Goal: Task Accomplishment & Management: Manage account settings

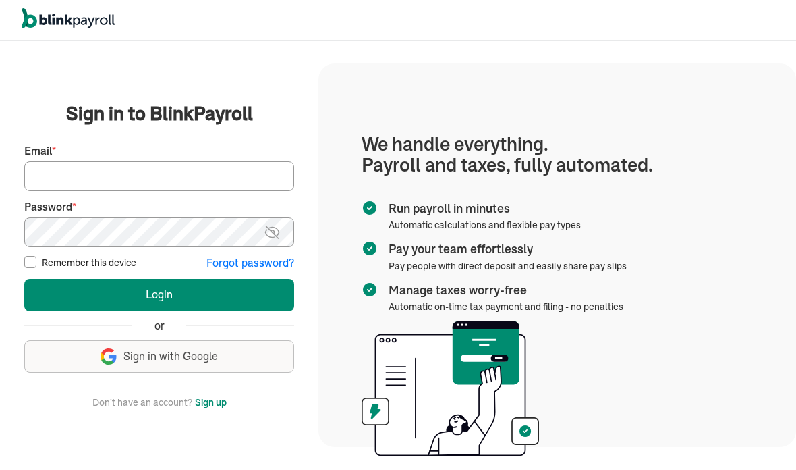
click at [112, 191] on input "Email *" at bounding box center [159, 176] width 270 height 30
type input "tumeka@prosperitycleaningservice.com"
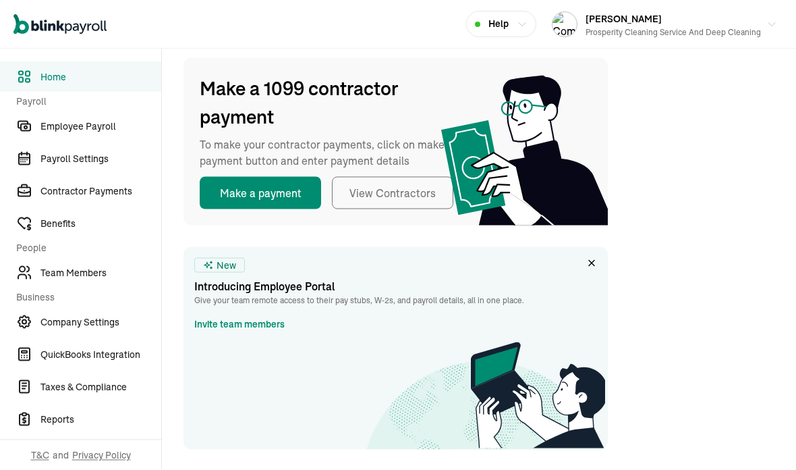
click at [127, 393] on span "Taxes & Compliance" at bounding box center [100, 387] width 121 height 14
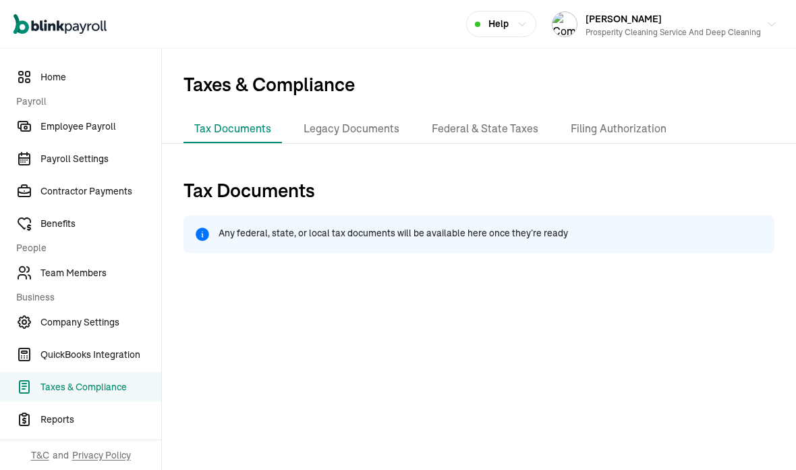
click at [519, 115] on li "Federal & State Taxes" at bounding box center [485, 129] width 128 height 28
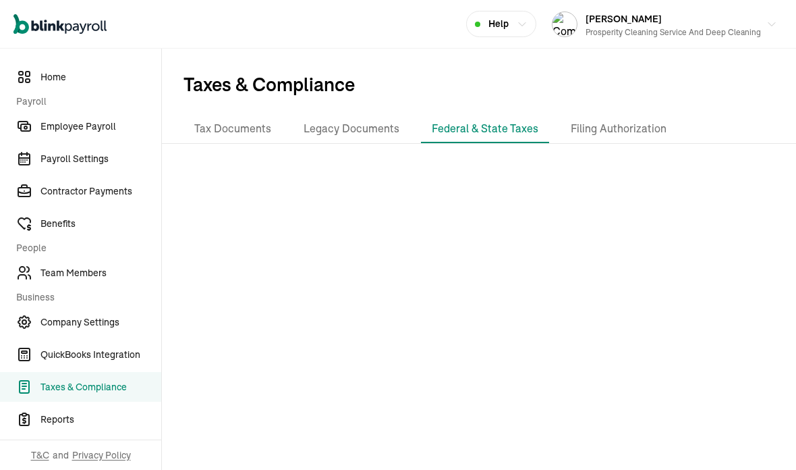
click at [638, 115] on li "Filing Authorization" at bounding box center [618, 129] width 117 height 28
click at [240, 115] on li "Tax Documents" at bounding box center [233, 129] width 99 height 28
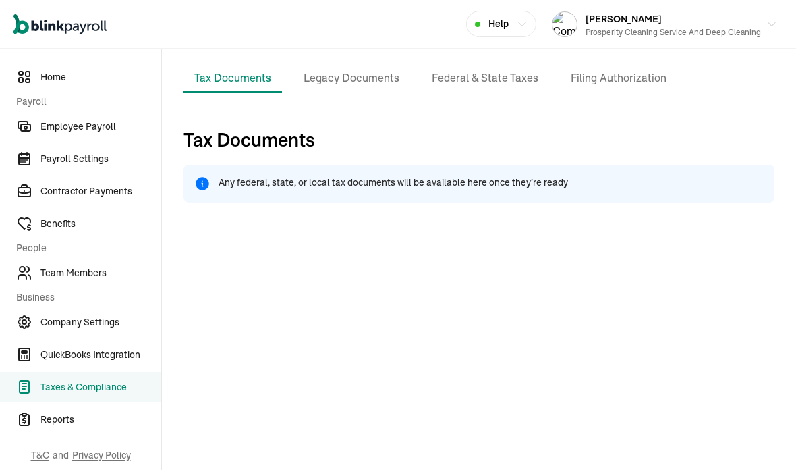
click at [72, 427] on link "Reports" at bounding box center [80, 419] width 161 height 30
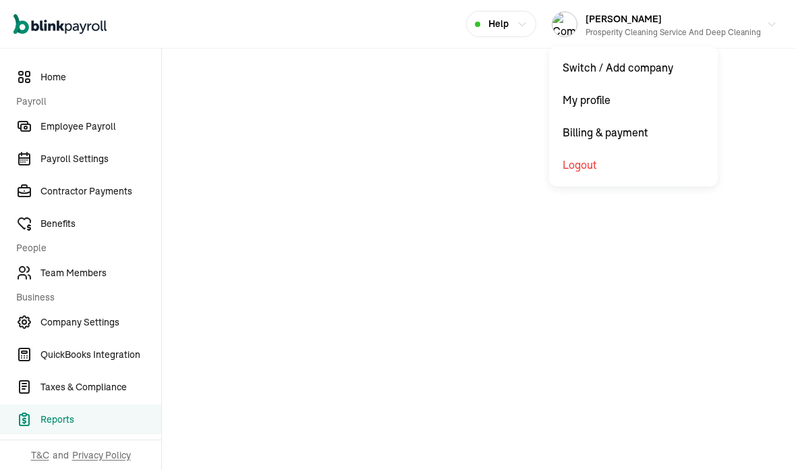
click at [776, 24] on icon "button" at bounding box center [772, 24] width 11 height 11
click at [779, 27] on button "[PERSON_NAME] Prosperity Cleaning Service and Deep Cleaning" at bounding box center [665, 24] width 236 height 34
click at [120, 325] on span "Company Settings" at bounding box center [100, 322] width 121 height 14
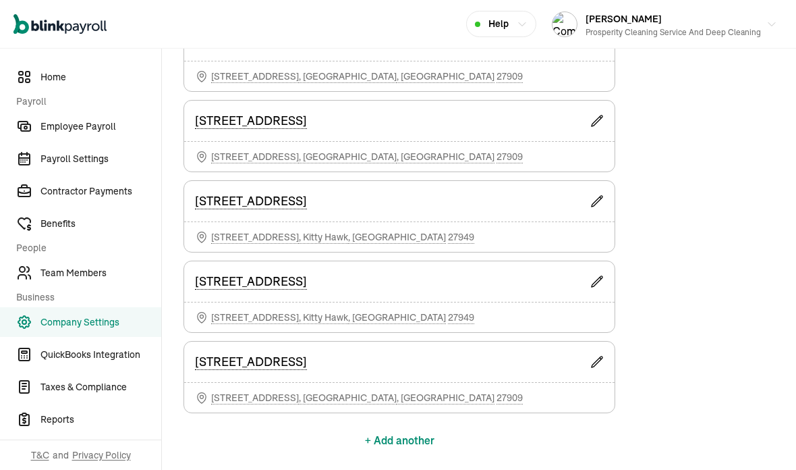
click at [117, 393] on span "Taxes & Compliance" at bounding box center [100, 387] width 121 height 14
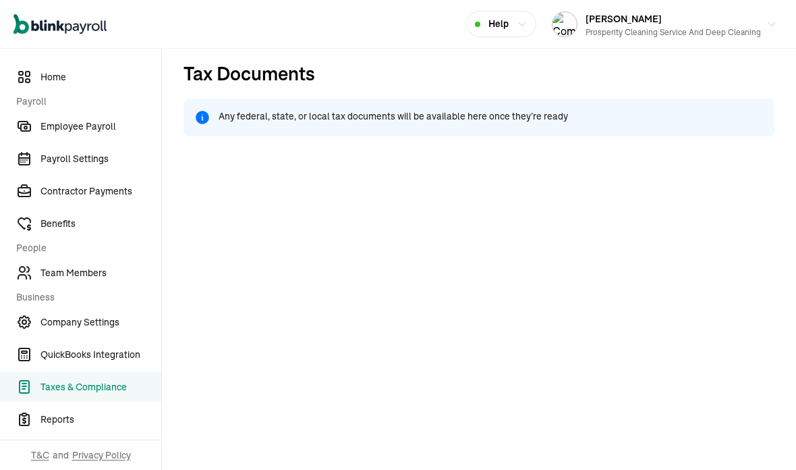
click at [76, 425] on span "Reports" at bounding box center [100, 419] width 121 height 14
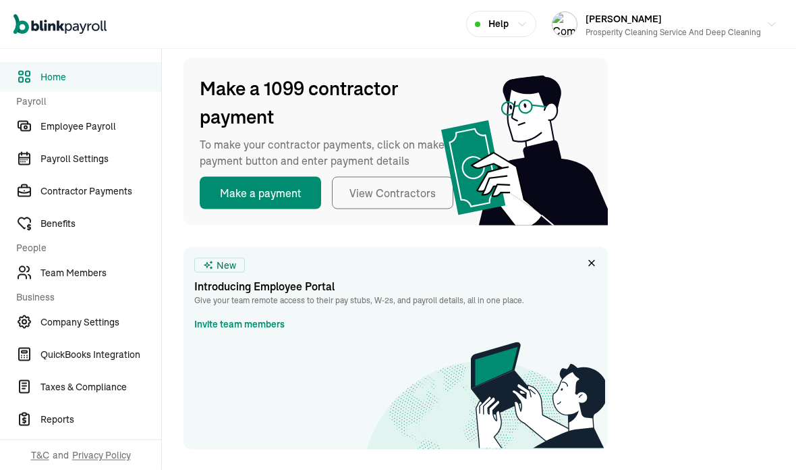
click at [127, 393] on span "Taxes & Compliance" at bounding box center [100, 387] width 121 height 14
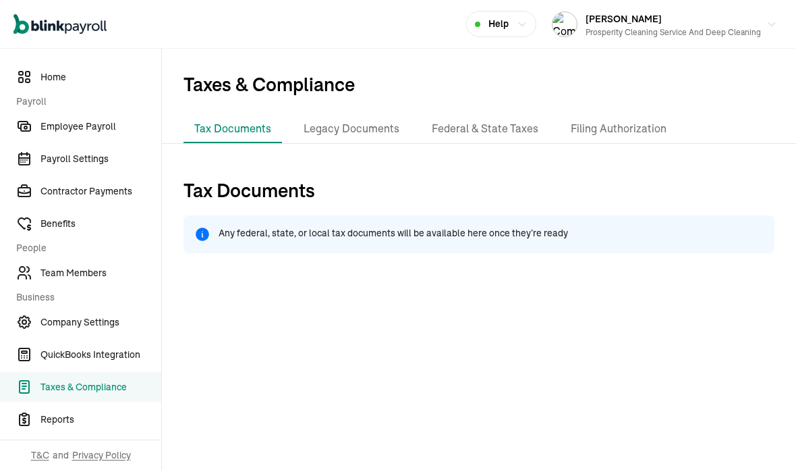
click at [519, 115] on li "Federal & State Taxes" at bounding box center [485, 129] width 128 height 28
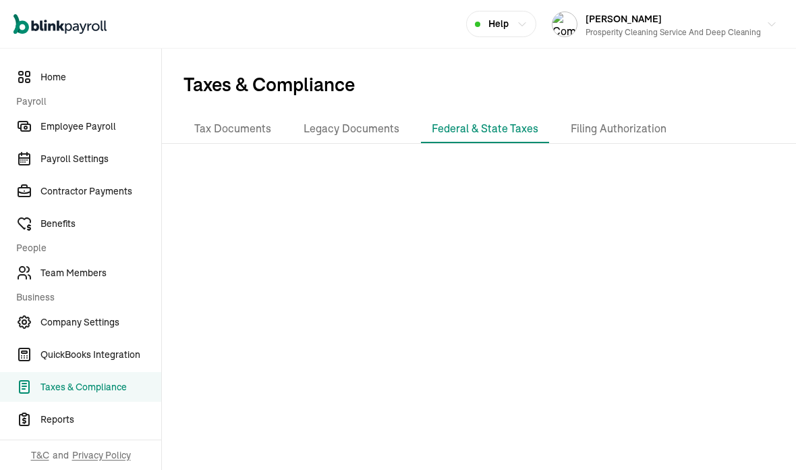
click at [638, 115] on li "Filing Authorization" at bounding box center [618, 129] width 117 height 28
click at [240, 115] on li "Tax Documents" at bounding box center [233, 129] width 99 height 28
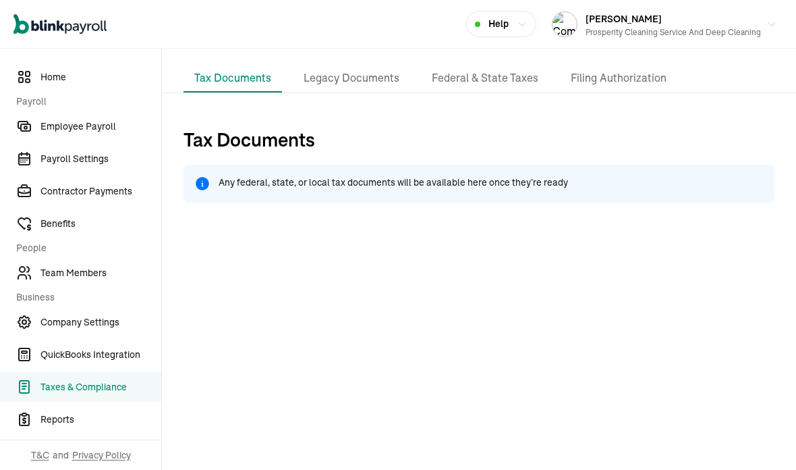
click at [72, 427] on link "Reports" at bounding box center [80, 419] width 161 height 30
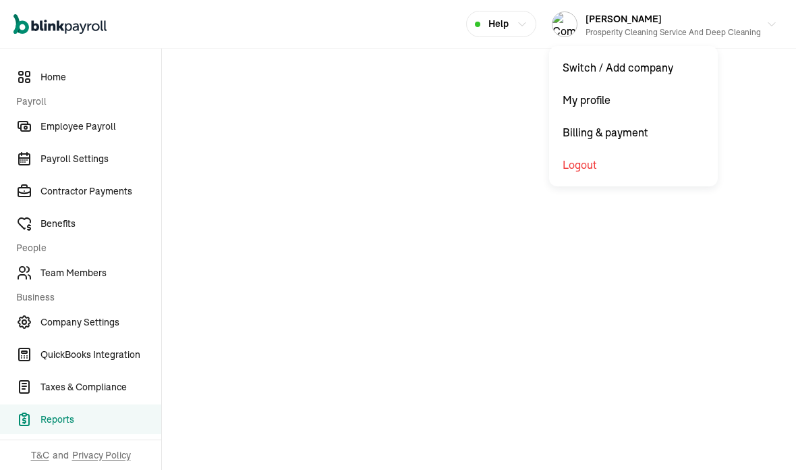
click at [776, 24] on icon "button" at bounding box center [772, 24] width 11 height 11
click at [779, 27] on button "[PERSON_NAME] Prosperity Cleaning Service and Deep Cleaning" at bounding box center [665, 24] width 236 height 34
click at [120, 325] on span "Company Settings" at bounding box center [100, 322] width 121 height 14
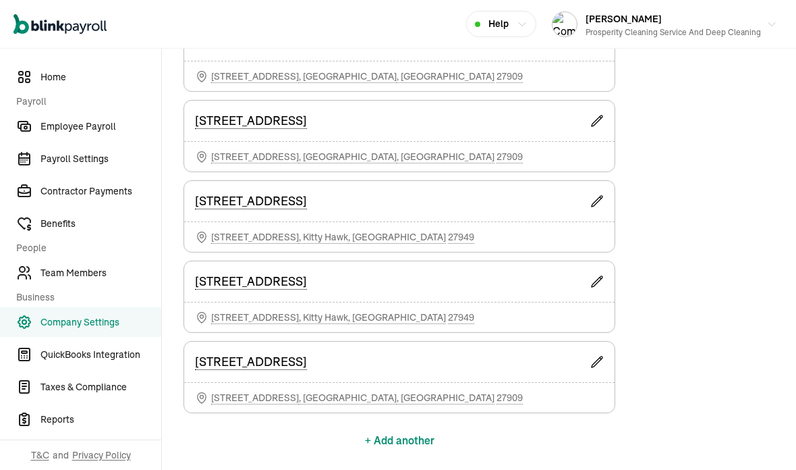
click at [117, 393] on span "Taxes & Compliance" at bounding box center [100, 387] width 121 height 14
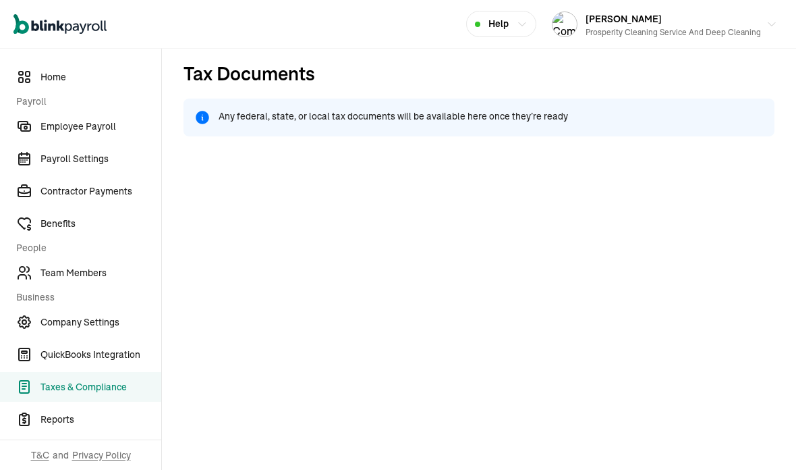
click at [76, 425] on span "Reports" at bounding box center [100, 419] width 121 height 14
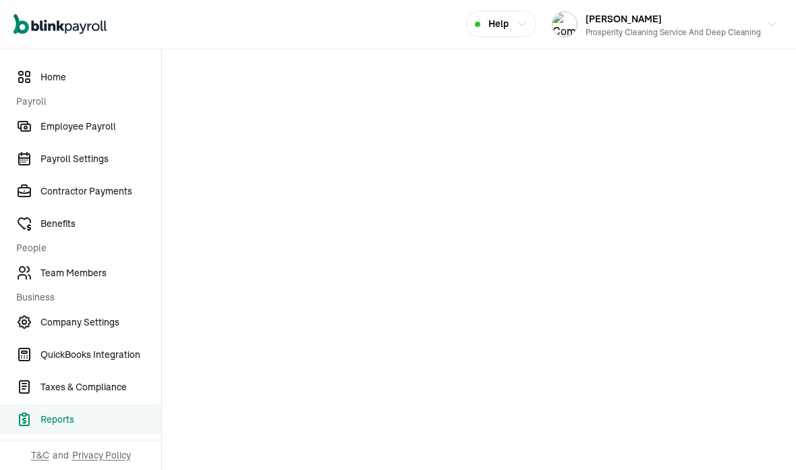
click at [105, 134] on link "Employee Payroll" at bounding box center [80, 126] width 161 height 30
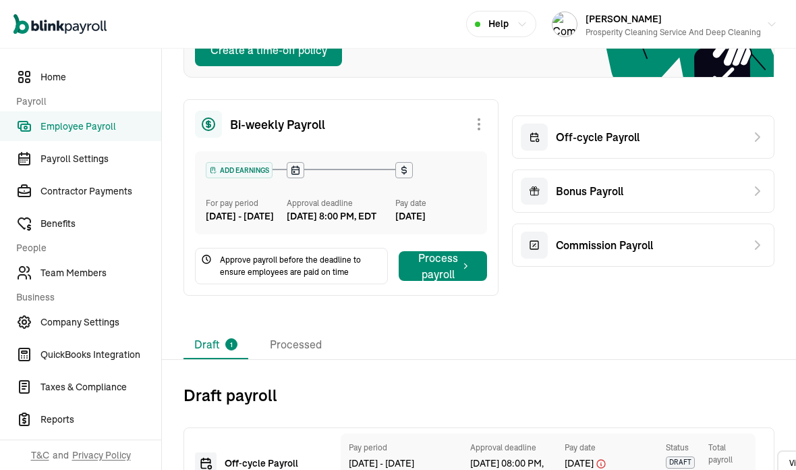
scroll to position [54, 0]
click at [103, 425] on span "Reports" at bounding box center [100, 419] width 121 height 14
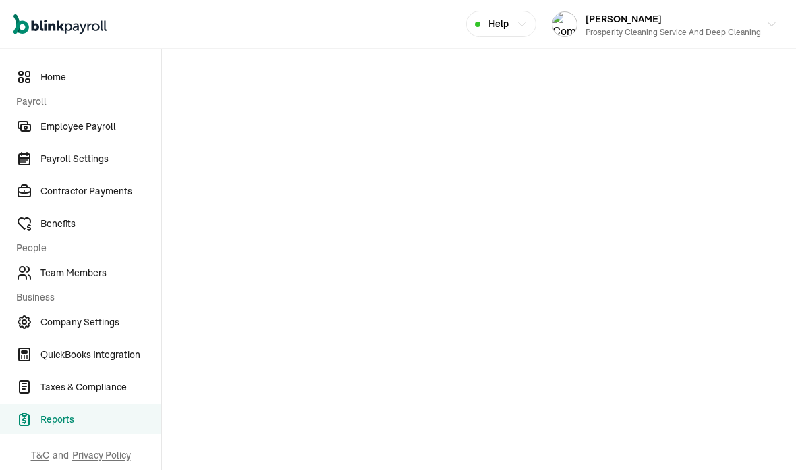
click at [119, 389] on span "Taxes & Compliance" at bounding box center [100, 387] width 121 height 14
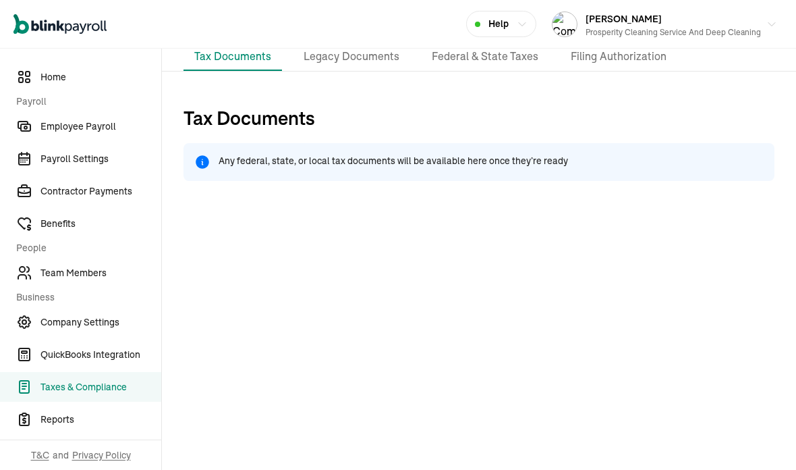
scroll to position [73, 0]
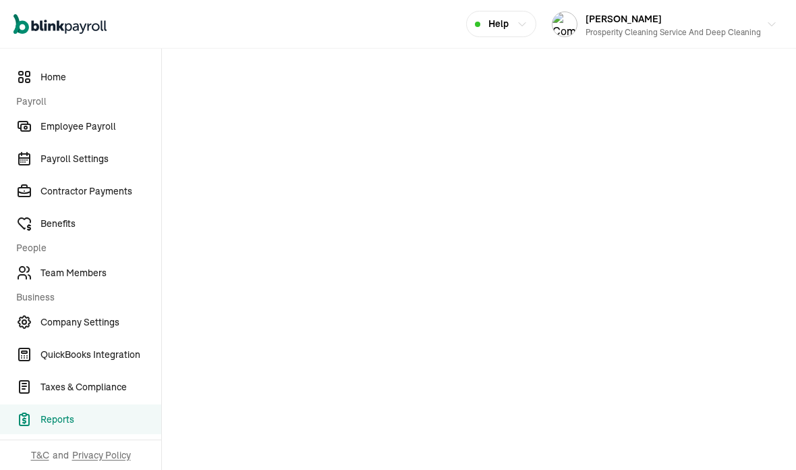
click at [105, 134] on link "Employee Payroll" at bounding box center [80, 126] width 161 height 30
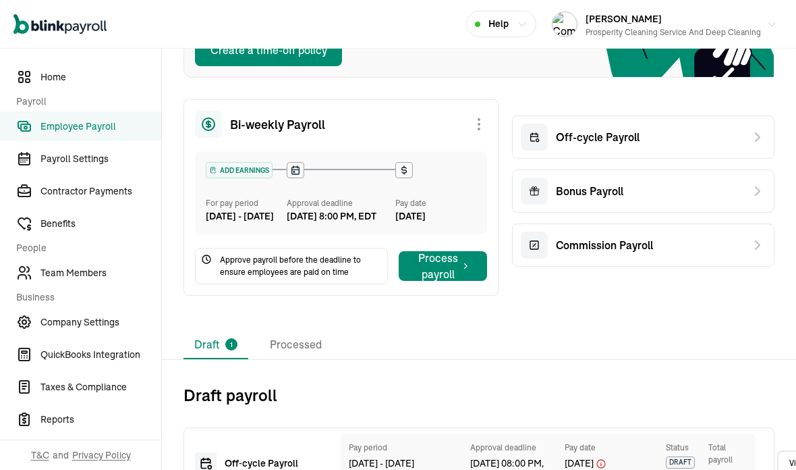
scroll to position [54, 0]
click at [103, 425] on span "Reports" at bounding box center [100, 419] width 121 height 14
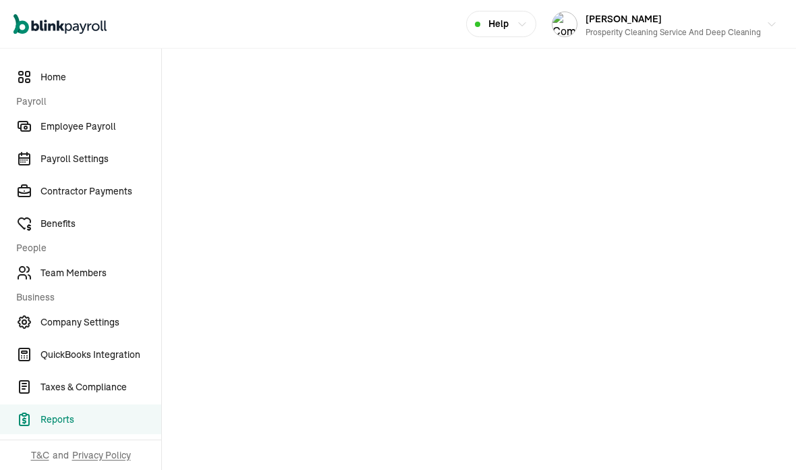
click at [119, 389] on span "Taxes & Compliance" at bounding box center [100, 387] width 121 height 14
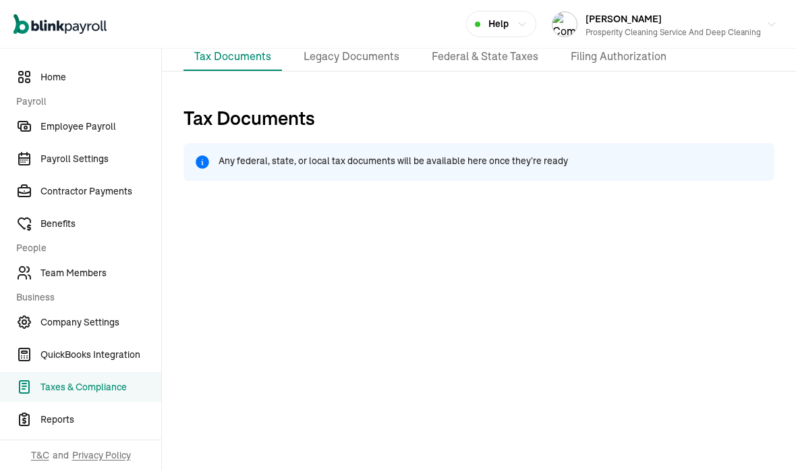
scroll to position [73, 0]
